Goal: Task Accomplishment & Management: Complete application form

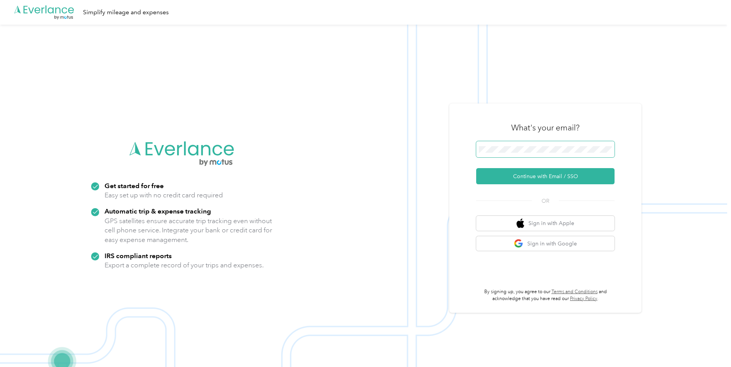
click at [476, 168] on button "Continue with Email / SSO" at bounding box center [545, 176] width 138 height 16
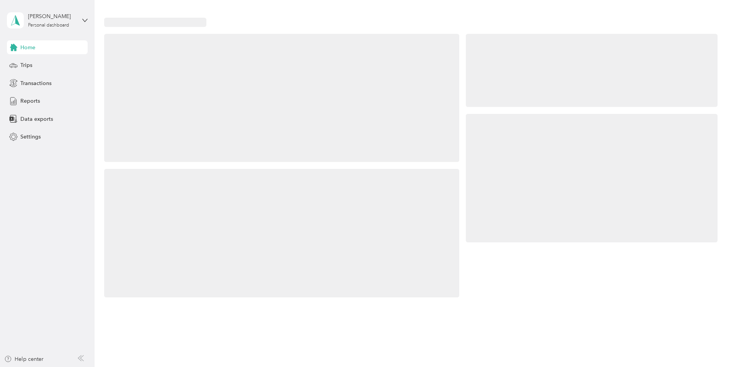
click at [505, 151] on div at bounding box center [592, 178] width 252 height 128
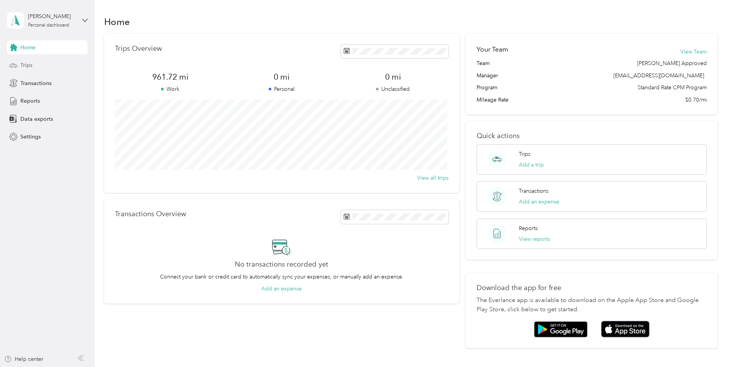
click at [31, 63] on span "Trips" at bounding box center [26, 65] width 12 height 8
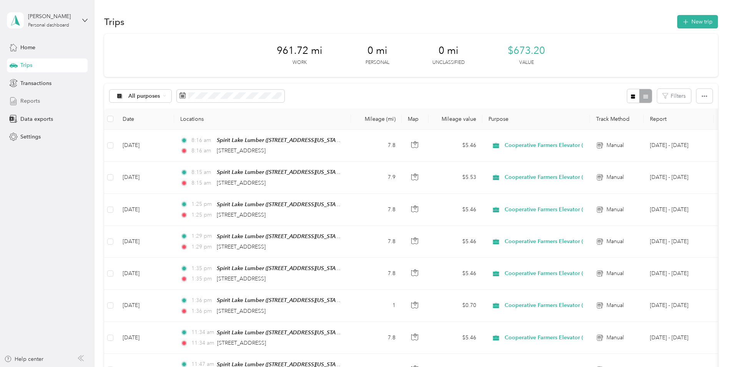
click at [34, 101] on span "Reports" at bounding box center [30, 101] width 20 height 8
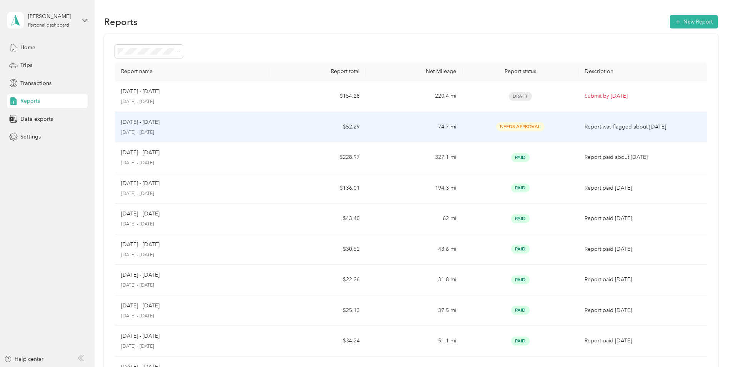
click at [488, 127] on div "Needs Approval" at bounding box center [520, 126] width 103 height 9
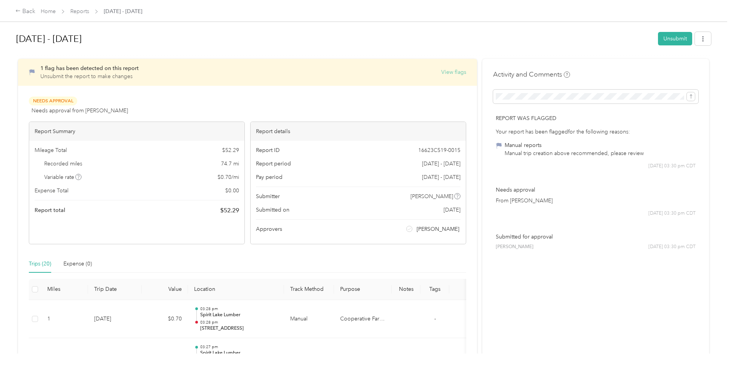
click at [459, 73] on button "View flags" at bounding box center [453, 72] width 25 height 8
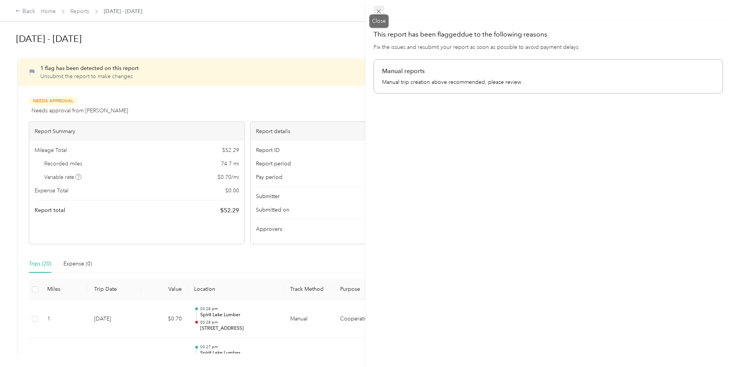
click at [377, 11] on icon at bounding box center [379, 11] width 7 height 7
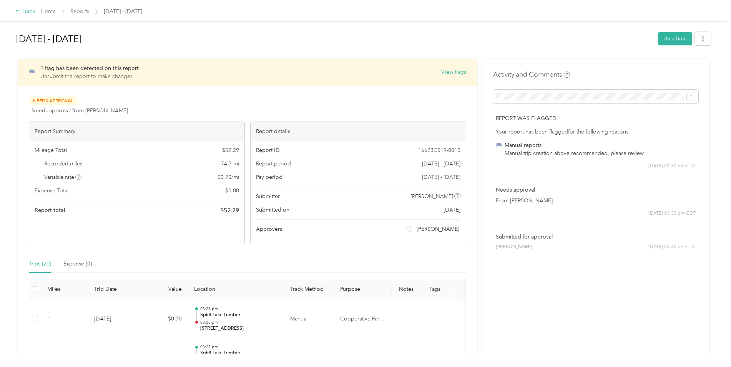
click at [17, 13] on icon at bounding box center [17, 10] width 5 height 5
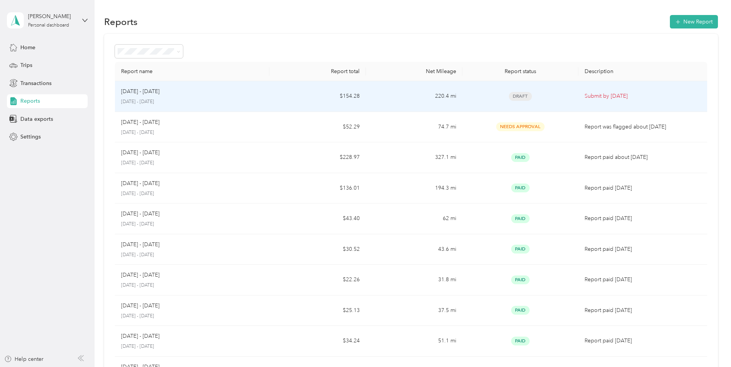
click at [484, 96] on div "Draft" at bounding box center [520, 96] width 103 height 9
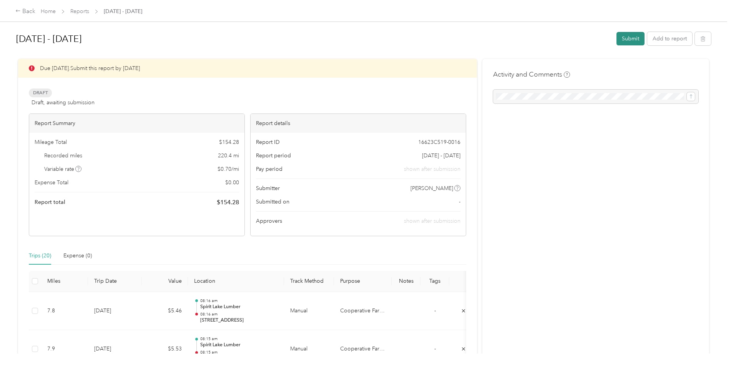
click at [626, 40] on button "Submit" at bounding box center [631, 38] width 28 height 13
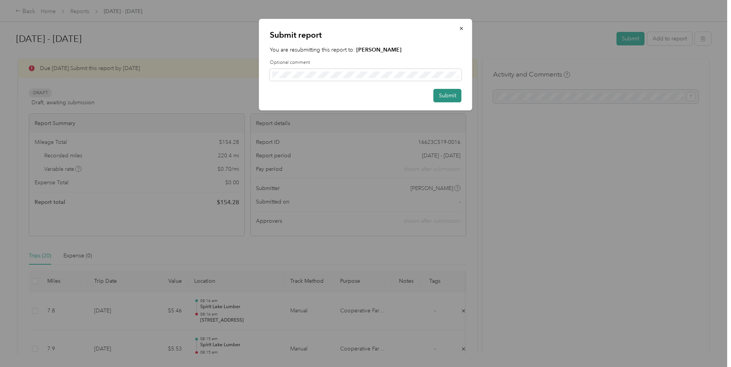
click at [446, 93] on button "Submit" at bounding box center [448, 95] width 28 height 13
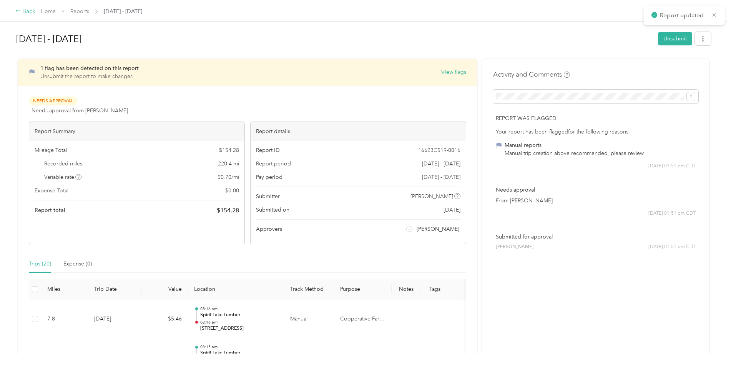
click at [19, 11] on icon at bounding box center [17, 10] width 5 height 5
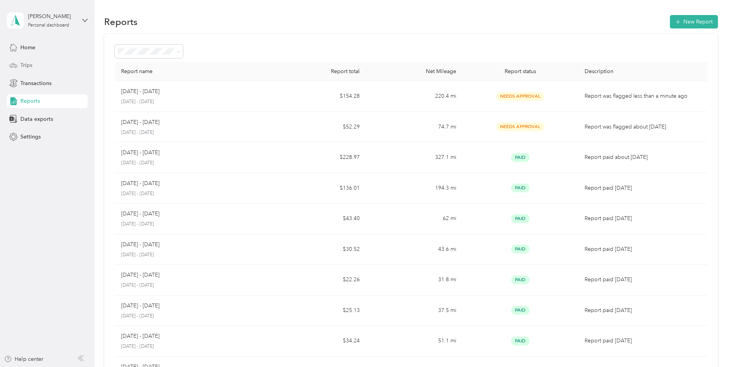
click at [42, 64] on div "Trips" at bounding box center [47, 65] width 81 height 14
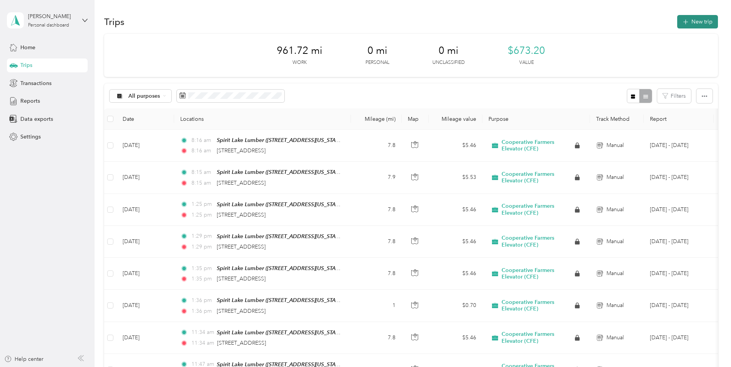
click at [695, 23] on button "New trip" at bounding box center [698, 21] width 41 height 13
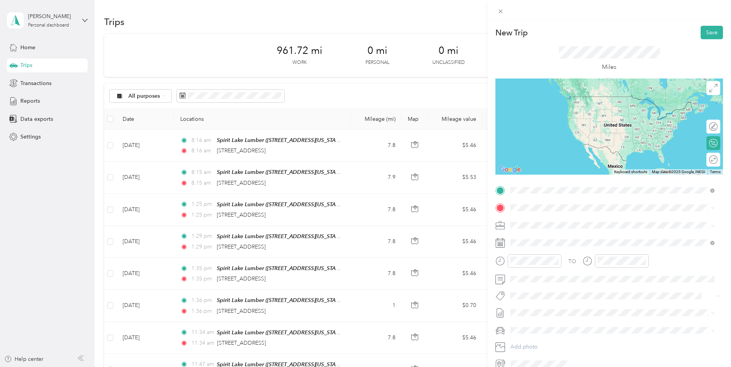
click at [597, 227] on div "TEAM Spirit Lake Lumber [STREET_ADDRESS][US_STATE]" at bounding box center [563, 226] width 77 height 19
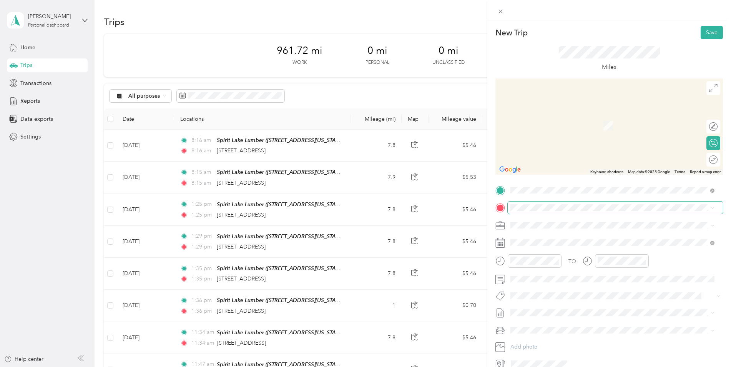
click at [544, 211] on span at bounding box center [615, 207] width 215 height 12
click at [575, 275] on span "[STREET_ADDRESS][US_STATE]" at bounding box center [563, 275] width 77 height 7
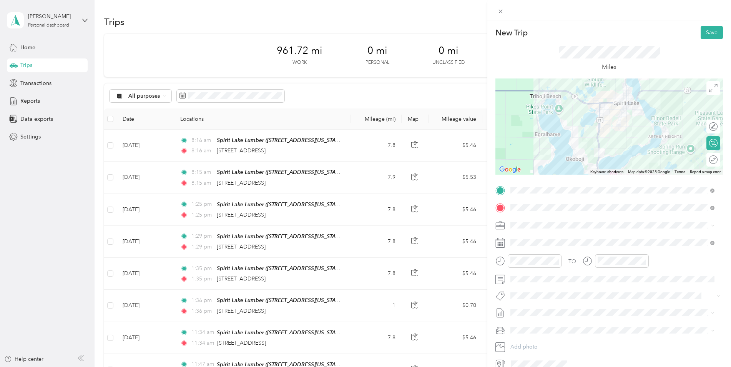
click at [709, 162] on icon at bounding box center [713, 159] width 8 height 8
click at [708, 162] on div at bounding box center [710, 160] width 16 height 8
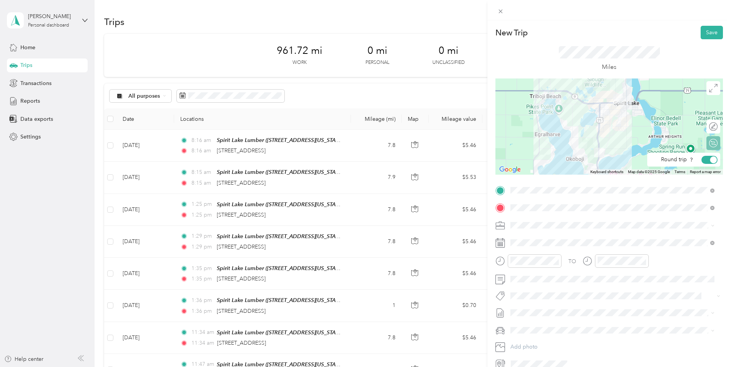
click at [707, 124] on div "Edit route" at bounding box center [714, 127] width 14 height 14
click at [707, 124] on div at bounding box center [710, 127] width 16 height 8
drag, startPoint x: 596, startPoint y: 129, endPoint x: 624, endPoint y: 149, distance: 33.8
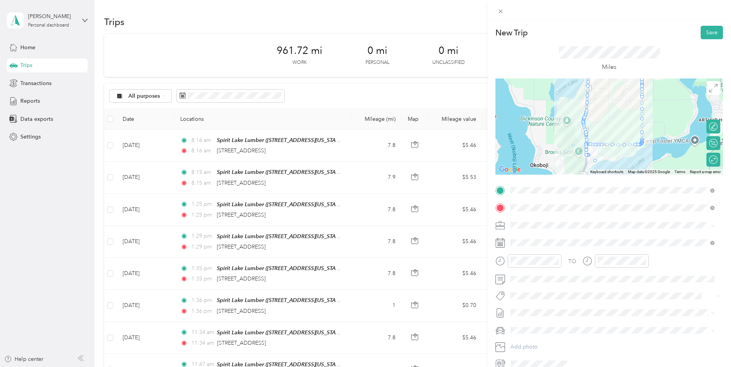
drag, startPoint x: 584, startPoint y: 144, endPoint x: 593, endPoint y: 162, distance: 19.8
click at [708, 33] on button "Save" at bounding box center [712, 32] width 22 height 13
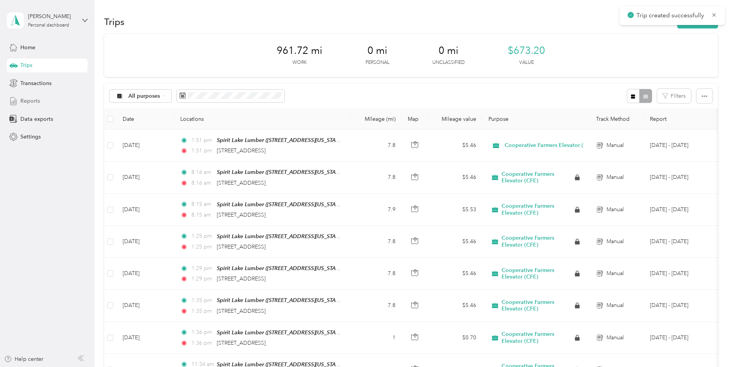
click at [32, 103] on span "Reports" at bounding box center [30, 101] width 20 height 8
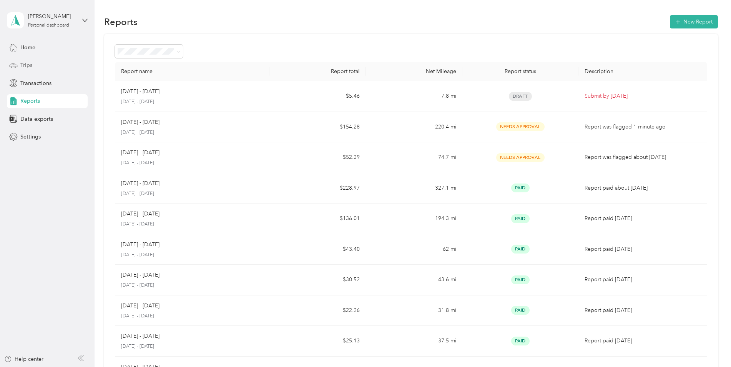
click at [32, 63] on div "Trips" at bounding box center [47, 65] width 81 height 14
